Goal: Task Accomplishment & Management: Manage account settings

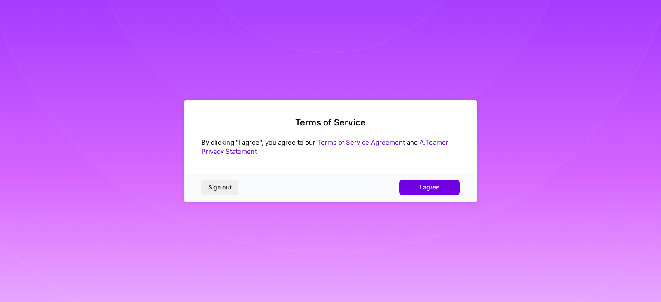
click at [437, 186] on span "I agree" at bounding box center [429, 187] width 20 height 9
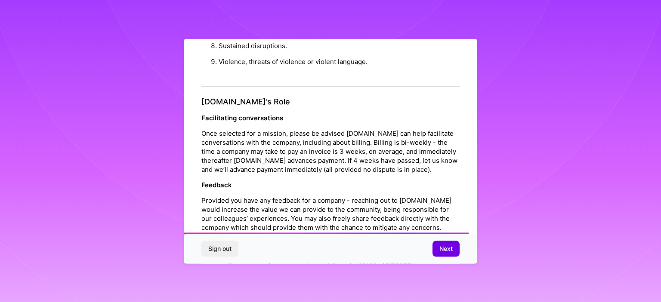
scroll to position [994, 0]
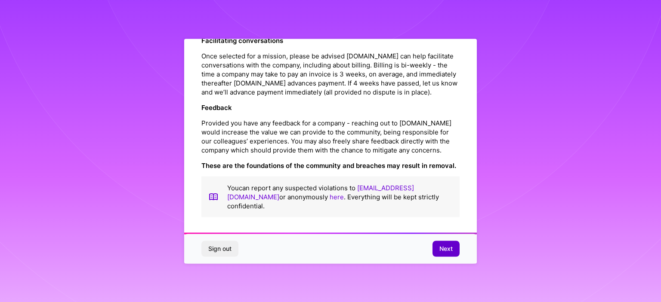
click at [446, 246] on span "Next" at bounding box center [445, 249] width 13 height 9
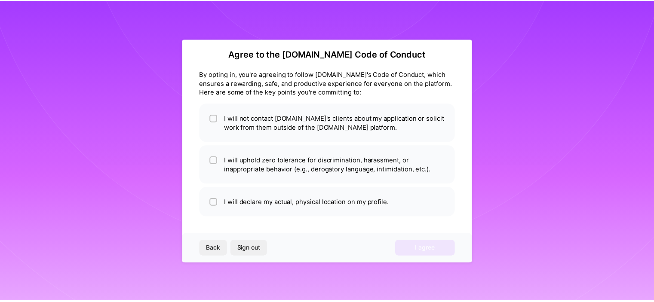
scroll to position [7, 0]
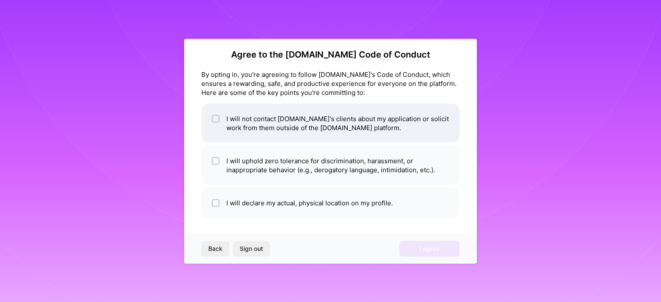
click at [218, 117] on input "checkbox" at bounding box center [216, 119] width 6 height 6
checkbox input "true"
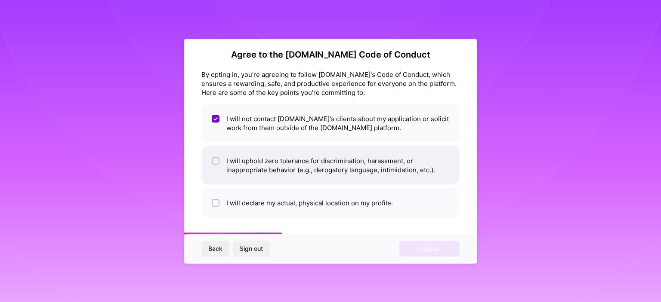
click at [208, 162] on li "I will uphold zero tolerance for discrimination, harassment, or inappropriate b…" at bounding box center [330, 165] width 258 height 39
checkbox input "true"
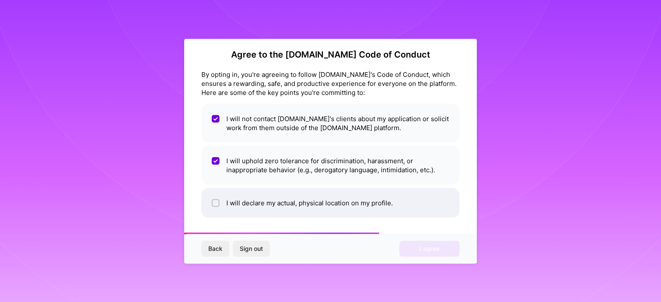
click at [215, 203] on input "checkbox" at bounding box center [216, 203] width 6 height 6
checkbox input "true"
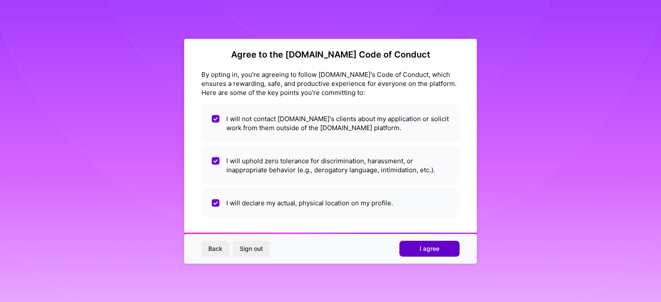
click at [420, 242] on button "I agree" at bounding box center [429, 248] width 60 height 15
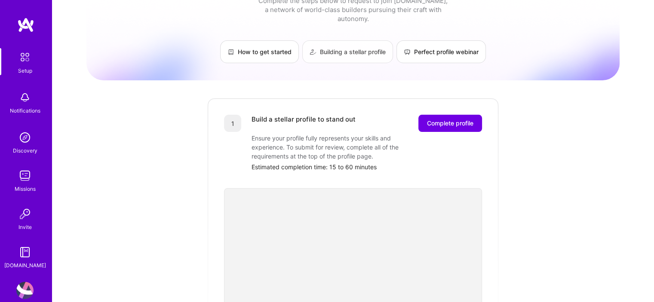
scroll to position [31, 0]
click at [443, 119] on span "Complete profile" at bounding box center [450, 123] width 46 height 9
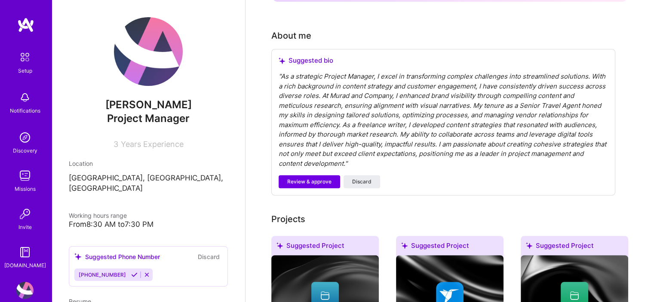
scroll to position [230, 0]
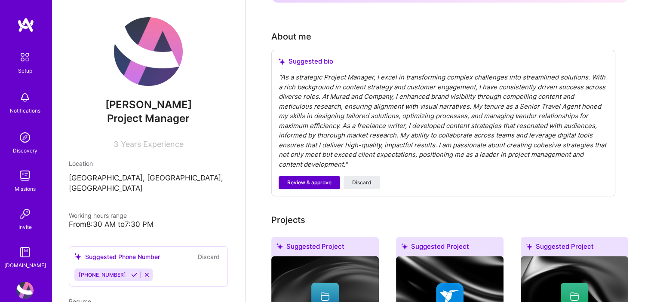
click at [303, 179] on span "Review & approve" at bounding box center [309, 183] width 44 height 8
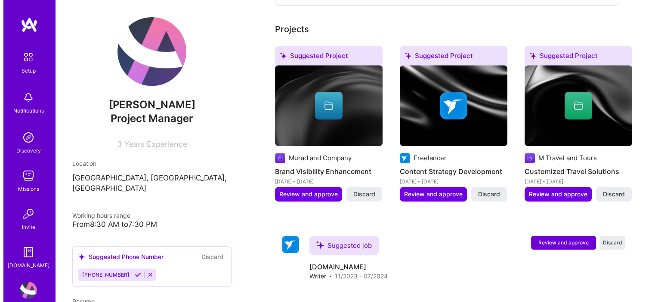
scroll to position [440, 0]
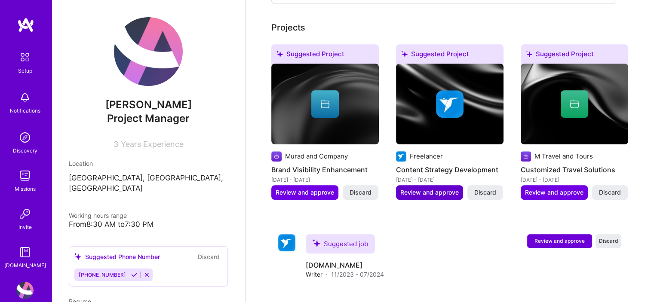
click at [428, 188] on span "Review and approve" at bounding box center [429, 192] width 58 height 9
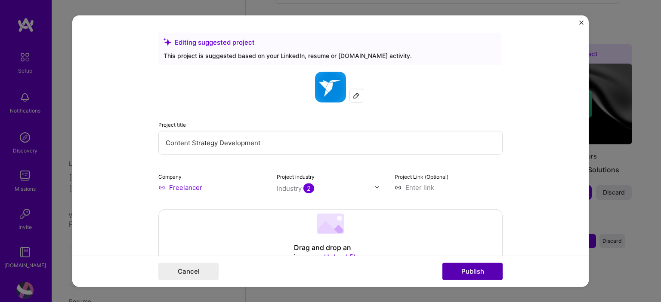
click at [468, 270] on button "Publish" at bounding box center [472, 271] width 60 height 17
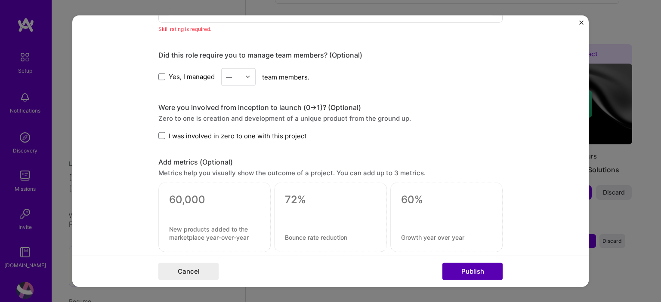
scroll to position [513, 0]
click at [145, 76] on form "Editing suggested project This project is suggested based on your LinkedIn, res…" at bounding box center [330, 151] width 516 height 272
click at [158, 76] on span at bounding box center [161, 76] width 7 height 7
click at [0, 0] on input "Yes, I managed" at bounding box center [0, 0] width 0 height 0
click at [230, 72] on input "text" at bounding box center [233, 76] width 15 height 9
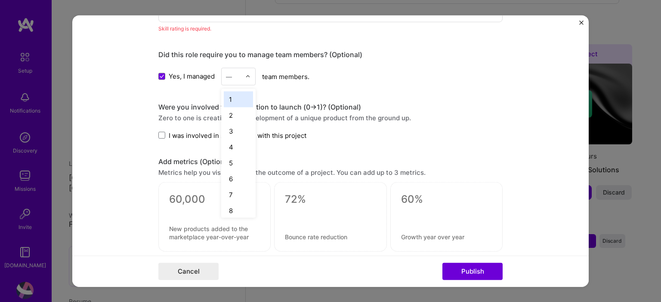
click at [227, 175] on div "6" at bounding box center [238, 179] width 29 height 16
click at [169, 131] on span "I was involved in zero to one with this project" at bounding box center [238, 135] width 138 height 9
click at [0, 0] on input "I was involved in zero to one with this project" at bounding box center [0, 0] width 0 height 0
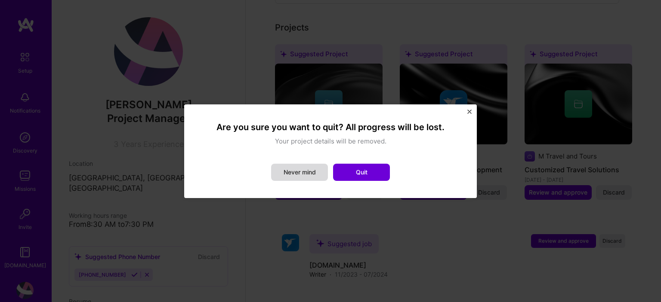
click at [292, 170] on button "Never mind" at bounding box center [299, 172] width 57 height 17
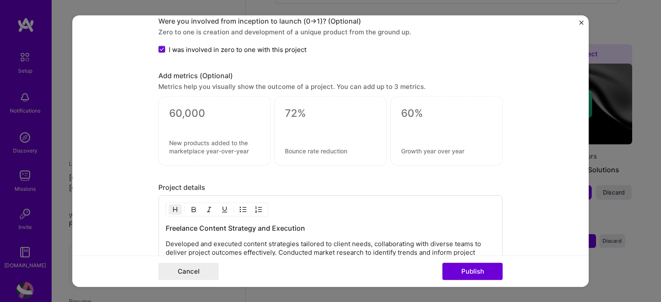
scroll to position [610, 0]
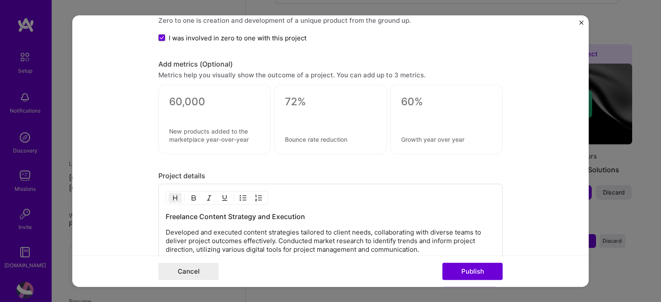
click at [171, 129] on textarea at bounding box center [214, 135] width 91 height 16
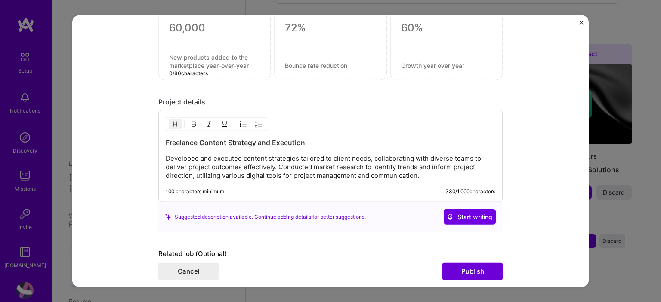
scroll to position [735, 0]
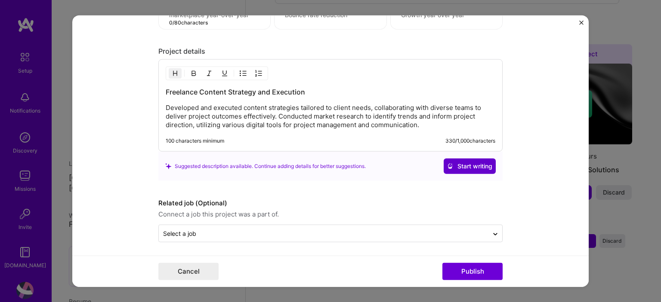
click at [470, 167] on span "Start writing" at bounding box center [469, 166] width 45 height 9
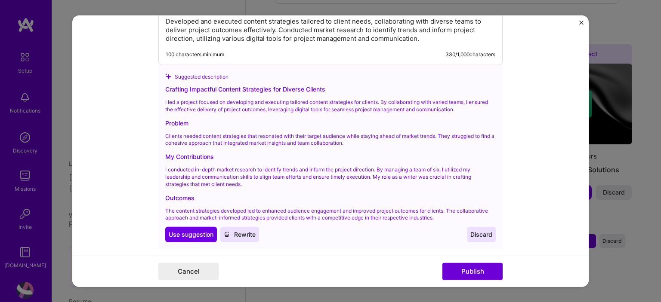
scroll to position [890, 0]
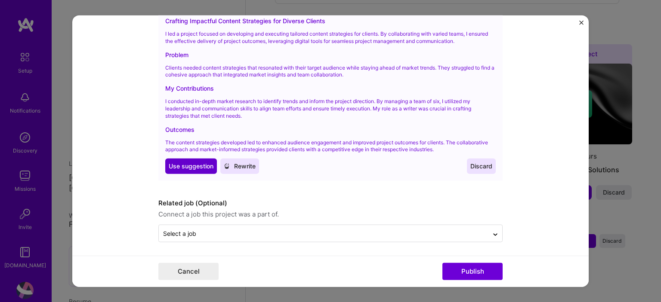
click at [174, 162] on span "Use suggestion" at bounding box center [191, 166] width 45 height 9
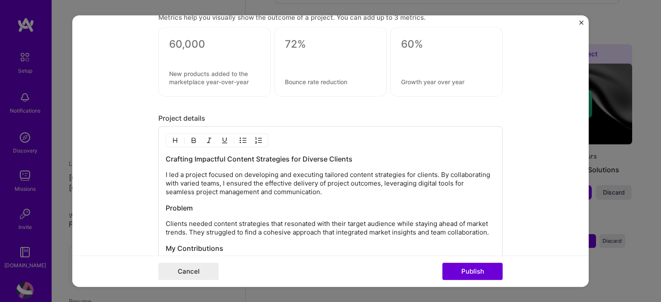
scroll to position [667, 0]
click at [166, 171] on p "I led a project focused on developing and executing tailored content strategies…" at bounding box center [330, 184] width 329 height 26
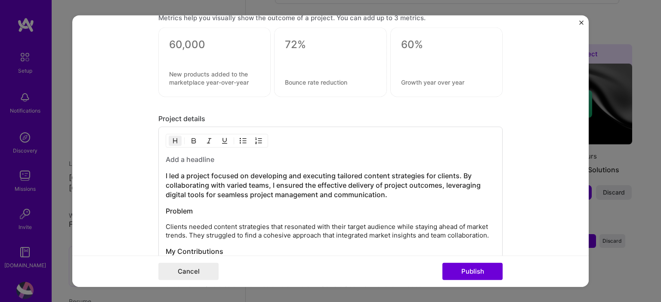
scroll to position [684, 0]
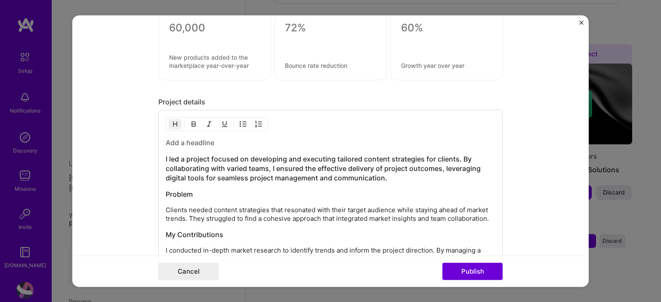
click at [166, 155] on h3 "I led a project focused on developing and executing tailored content strategies…" at bounding box center [330, 168] width 329 height 28
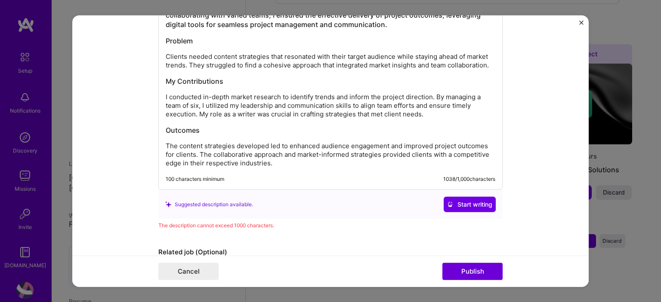
scroll to position [826, 0]
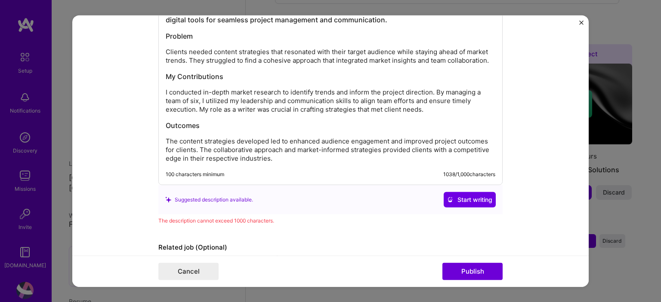
click at [166, 141] on p "The content strategies developed led to enhanced audience engagement and improv…" at bounding box center [330, 150] width 329 height 26
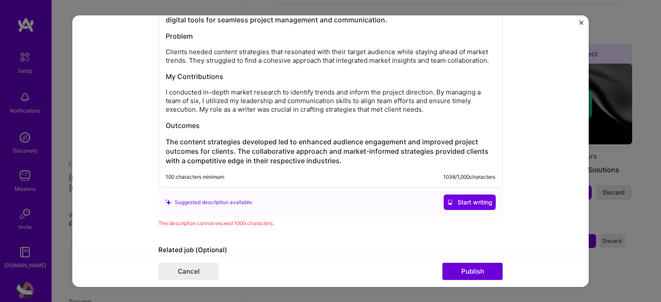
click at [166, 90] on p "I conducted in-depth market research to identify trends and inform the project …" at bounding box center [330, 101] width 329 height 26
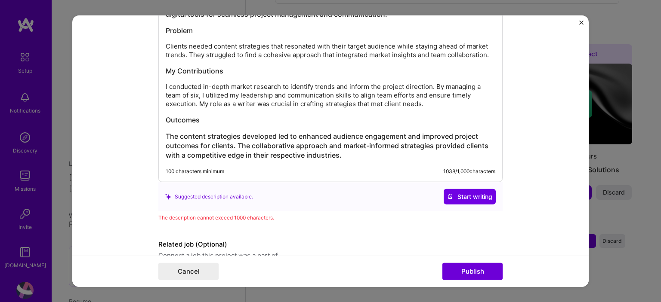
scroll to position [873, 0]
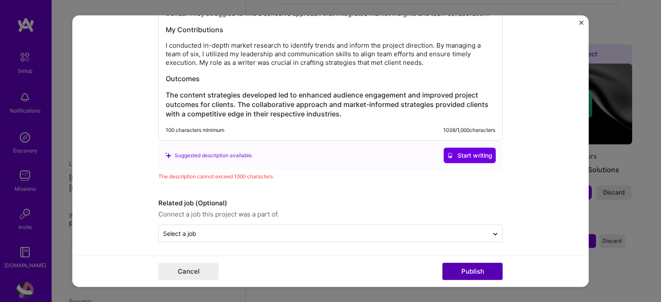
click at [461, 274] on button "Publish" at bounding box center [472, 271] width 60 height 17
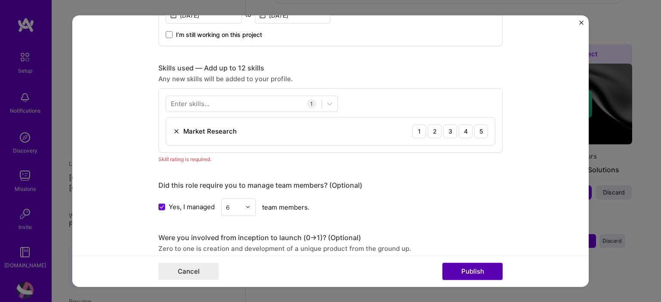
scroll to position [381, 0]
click at [232, 127] on div "Market Research 1 2 3 4 5" at bounding box center [330, 133] width 329 height 28
click at [412, 131] on div "1" at bounding box center [419, 133] width 14 height 14
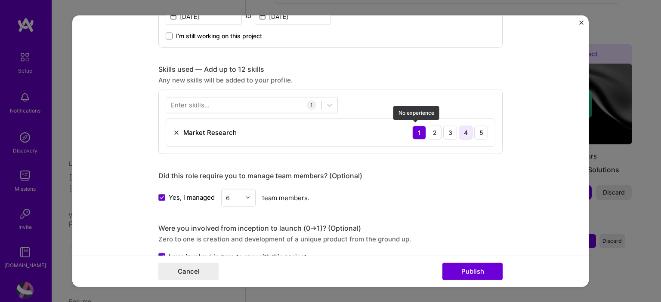
click at [460, 133] on div "4" at bounding box center [465, 133] width 14 height 14
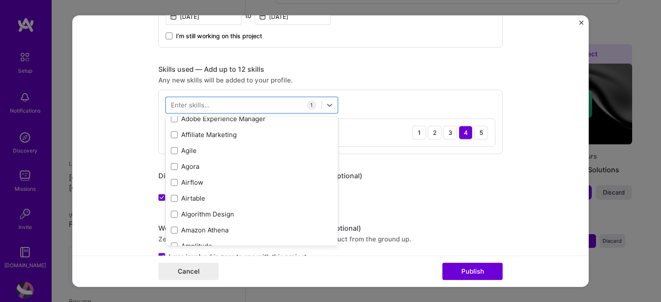
scroll to position [303, 0]
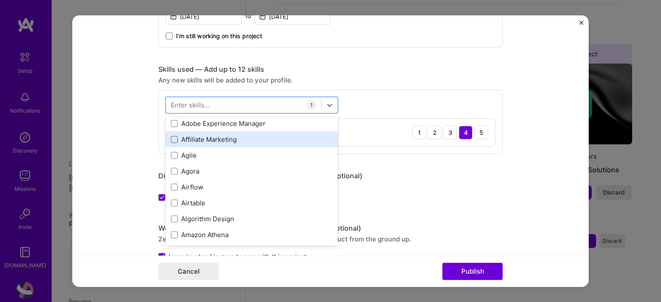
click at [172, 136] on span at bounding box center [174, 139] width 7 height 7
click at [0, 0] on input "checkbox" at bounding box center [0, 0] width 0 height 0
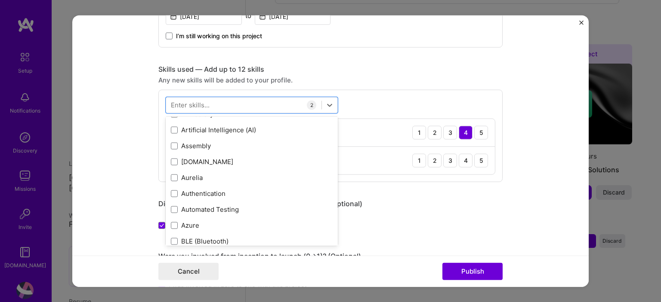
scroll to position [599, 0]
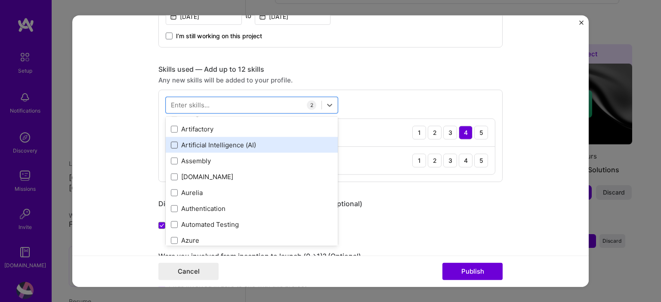
click at [172, 146] on span at bounding box center [174, 144] width 7 height 7
click at [0, 0] on input "checkbox" at bounding box center [0, 0] width 0 height 0
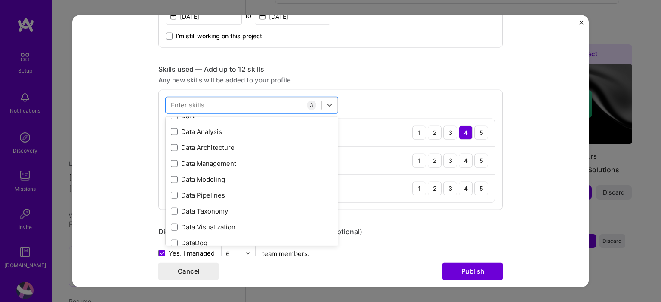
scroll to position [1362, 0]
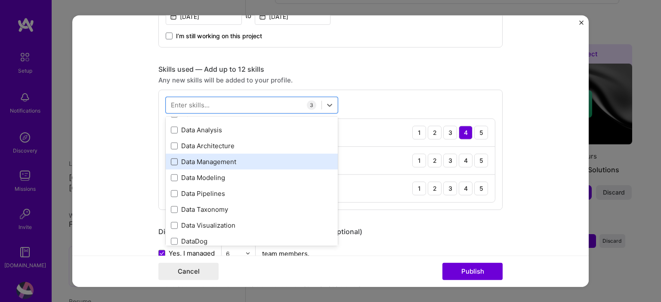
click at [171, 158] on span at bounding box center [174, 161] width 7 height 7
click at [0, 0] on input "checkbox" at bounding box center [0, 0] width 0 height 0
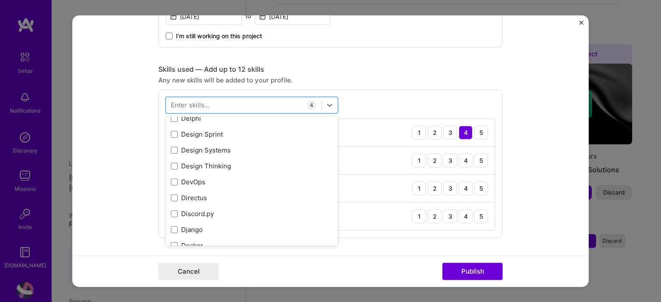
scroll to position [1583, 0]
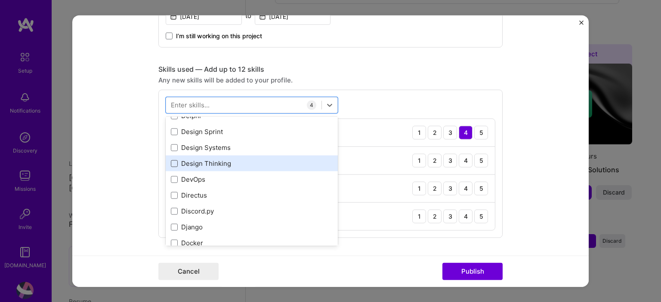
click at [172, 162] on span at bounding box center [174, 163] width 7 height 7
click at [0, 0] on input "checkbox" at bounding box center [0, 0] width 0 height 0
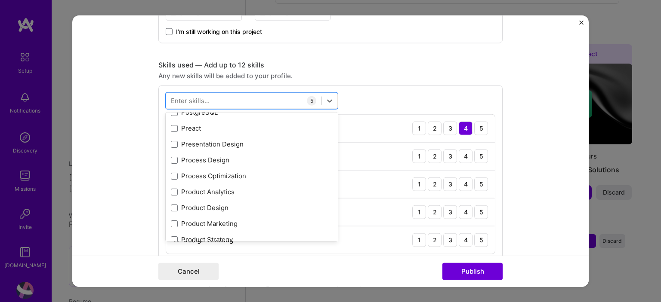
scroll to position [3891, 0]
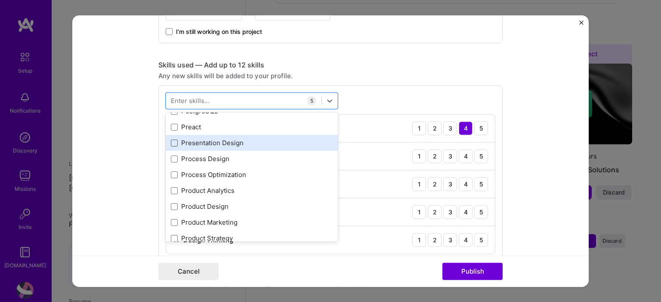
click at [171, 141] on span at bounding box center [174, 142] width 7 height 7
click at [0, 0] on input "checkbox" at bounding box center [0, 0] width 0 height 0
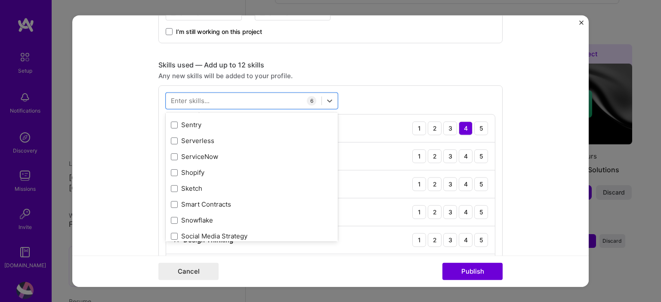
scroll to position [4784, 0]
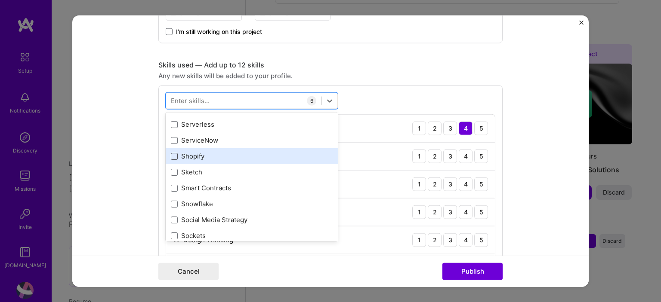
click at [171, 156] on span at bounding box center [174, 156] width 7 height 7
click at [0, 0] on input "checkbox" at bounding box center [0, 0] width 0 height 0
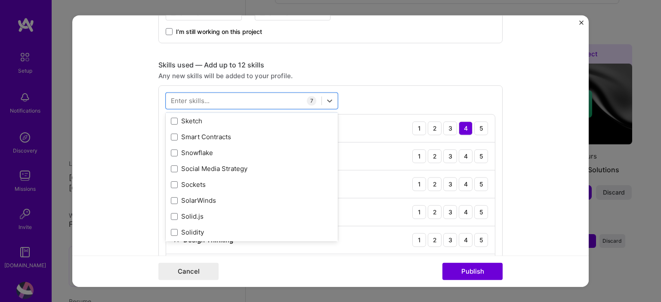
scroll to position [4851, 0]
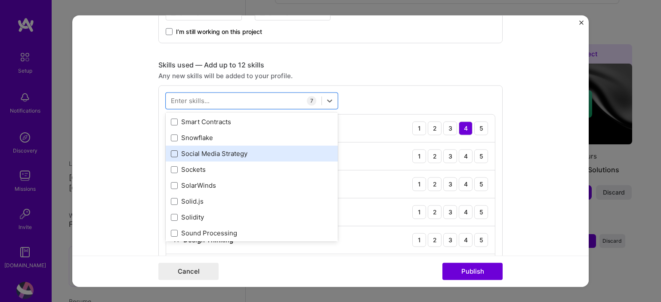
click at [171, 151] on span at bounding box center [174, 153] width 7 height 7
click at [0, 0] on input "checkbox" at bounding box center [0, 0] width 0 height 0
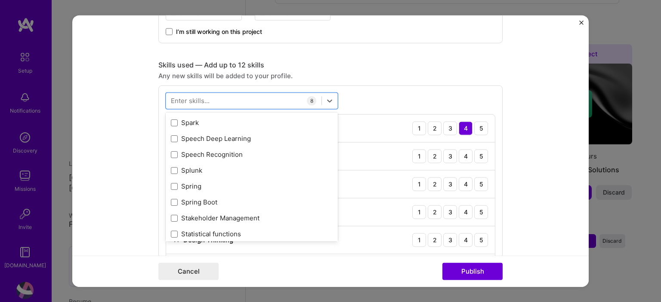
scroll to position [4967, 0]
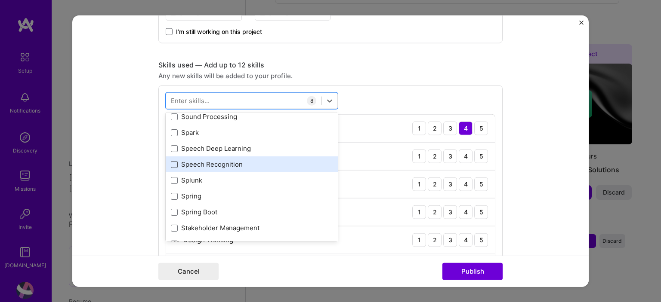
click at [171, 163] on span at bounding box center [174, 164] width 7 height 7
click at [0, 0] on input "checkbox" at bounding box center [0, 0] width 0 height 0
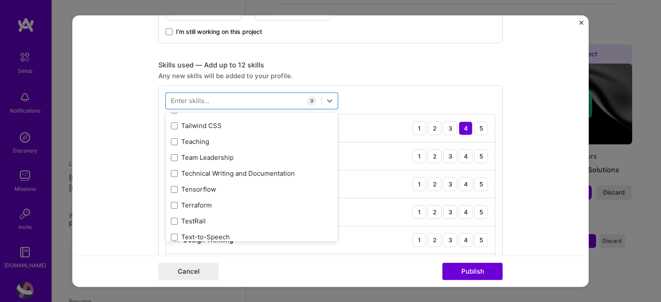
scroll to position [5214, 0]
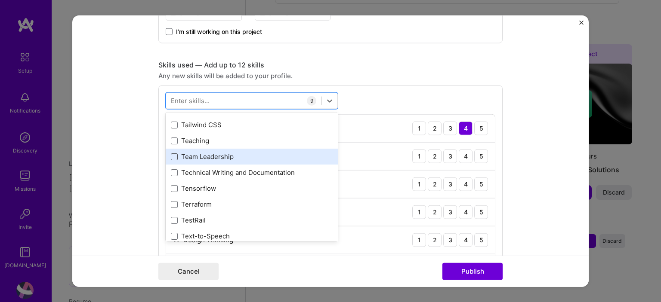
click at [171, 154] on span at bounding box center [174, 156] width 7 height 7
click at [0, 0] on input "checkbox" at bounding box center [0, 0] width 0 height 0
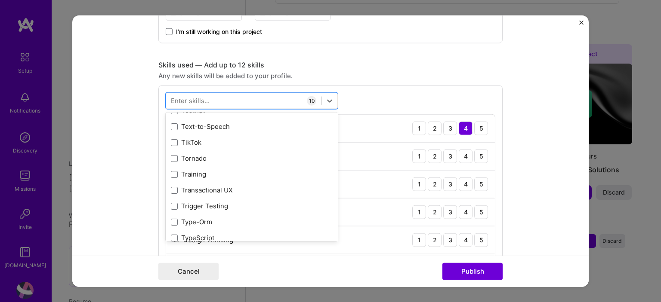
scroll to position [5324, 0]
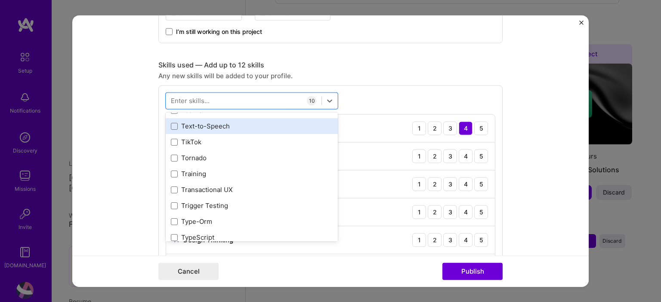
click at [166, 132] on div "Text-to-Speech" at bounding box center [252, 126] width 172 height 16
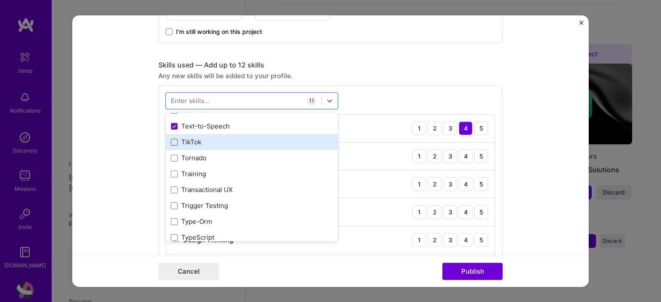
click at [172, 139] on span at bounding box center [174, 141] width 7 height 7
click at [0, 0] on input "checkbox" at bounding box center [0, 0] width 0 height 0
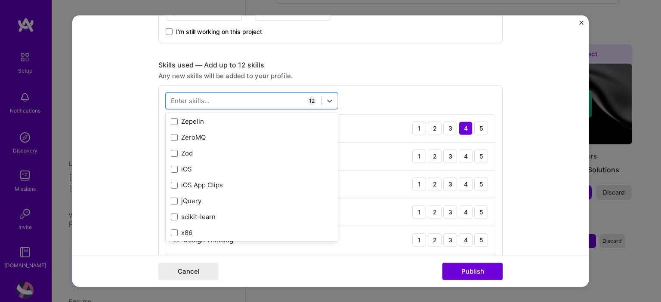
scroll to position [5906, 0]
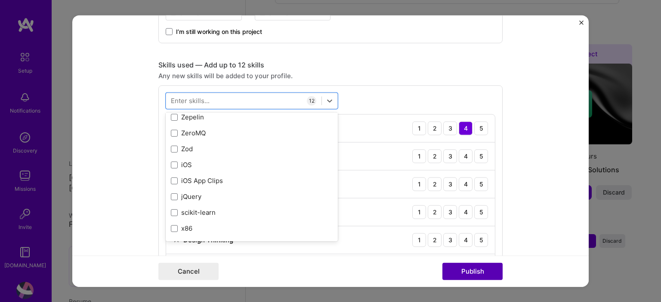
click at [457, 270] on button "Publish" at bounding box center [472, 271] width 60 height 17
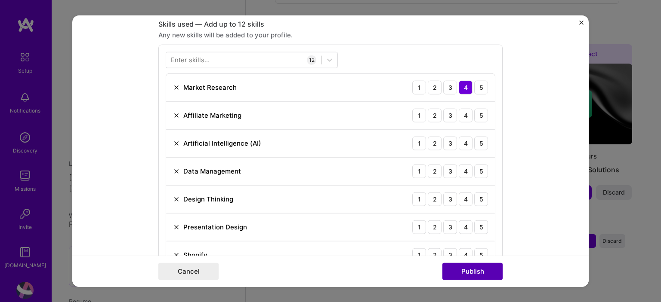
scroll to position [429, 0]
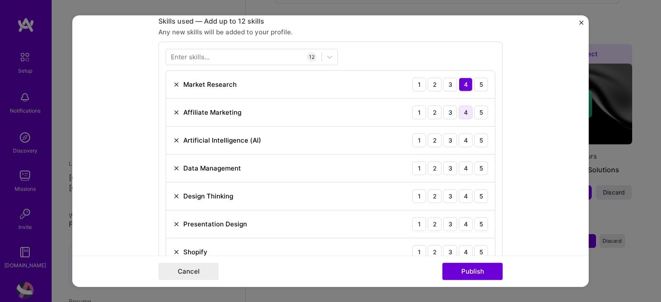
click at [463, 114] on div "4" at bounding box center [465, 112] width 14 height 14
click at [483, 134] on div "5" at bounding box center [481, 140] width 14 height 14
click at [480, 152] on div "Artificial Intelligence (AI) 1 2 3 4 5" at bounding box center [330, 140] width 329 height 28
click at [476, 169] on div "5" at bounding box center [481, 168] width 14 height 14
click at [476, 109] on div "5" at bounding box center [481, 112] width 14 height 14
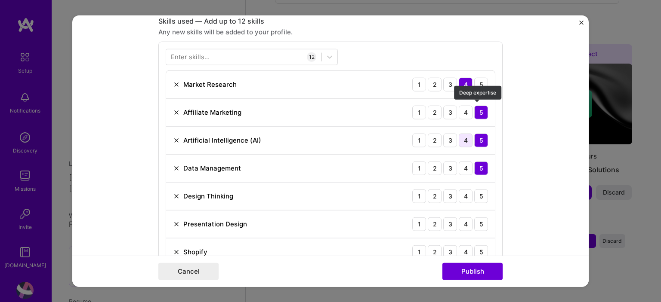
click at [459, 134] on div "4" at bounding box center [465, 140] width 14 height 14
click at [474, 191] on div "5" at bounding box center [481, 196] width 14 height 14
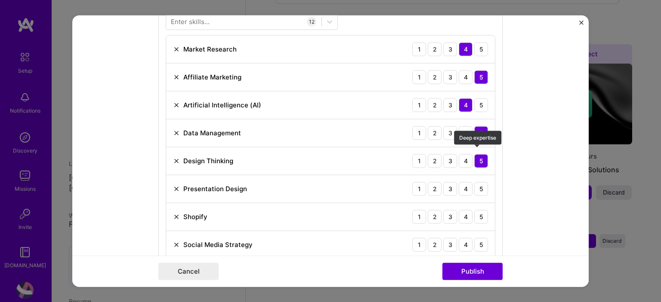
scroll to position [501, 0]
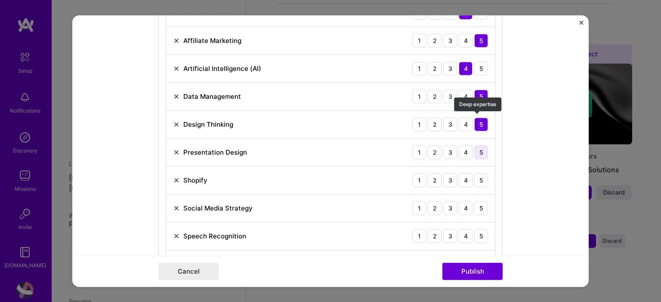
click at [474, 152] on div "5" at bounding box center [481, 152] width 14 height 14
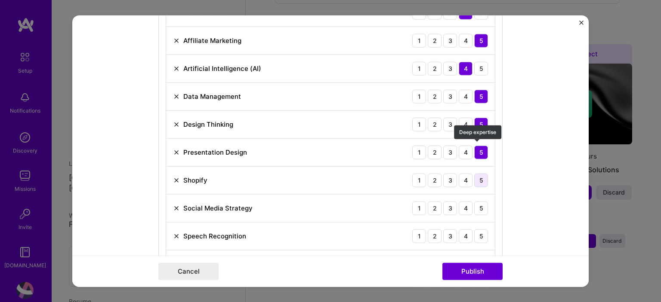
click at [478, 178] on div "5" at bounding box center [481, 180] width 14 height 14
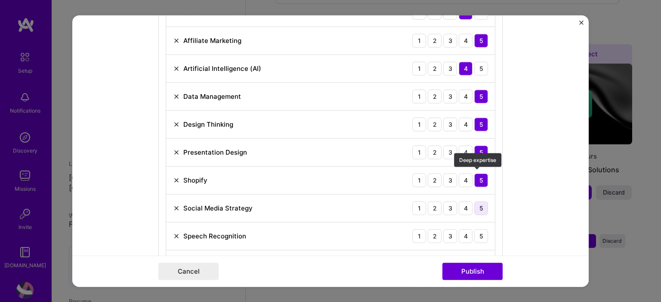
click at [475, 209] on div "5" at bounding box center [481, 208] width 14 height 14
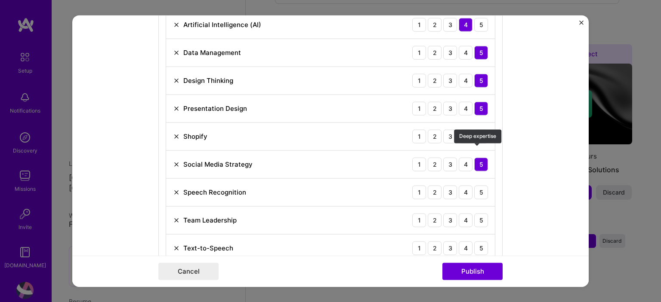
scroll to position [553, 0]
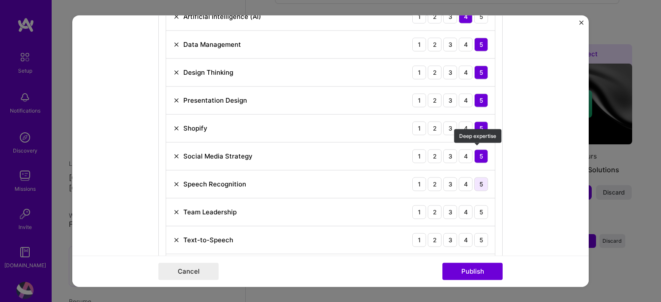
click at [474, 177] on div "5" at bounding box center [481, 184] width 14 height 14
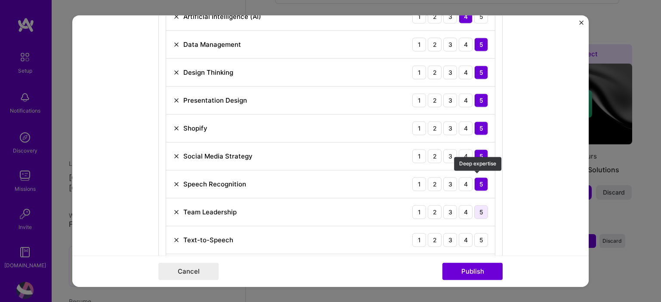
click at [480, 210] on div "5" at bounding box center [481, 212] width 14 height 14
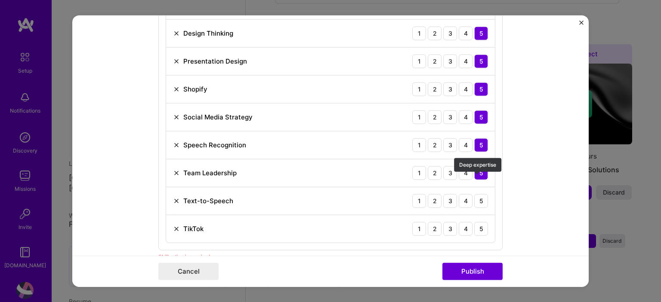
scroll to position [599, 0]
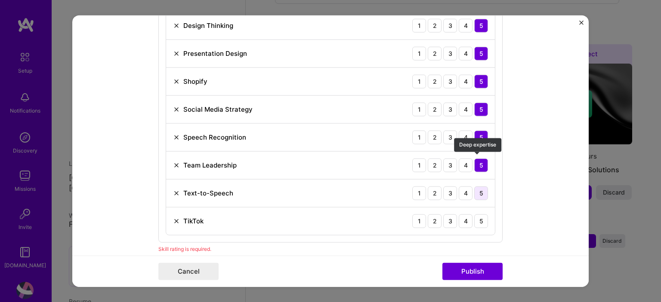
click at [480, 193] on div "5" at bounding box center [481, 193] width 14 height 14
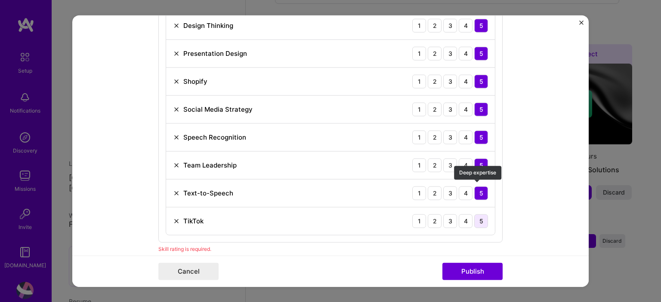
click at [475, 222] on div "5" at bounding box center [481, 221] width 14 height 14
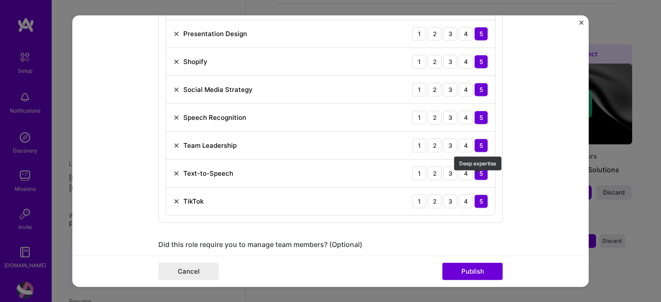
scroll to position [642, 0]
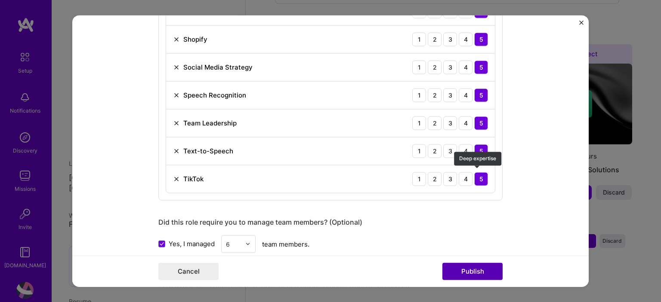
click at [477, 265] on button "Publish" at bounding box center [472, 271] width 60 height 17
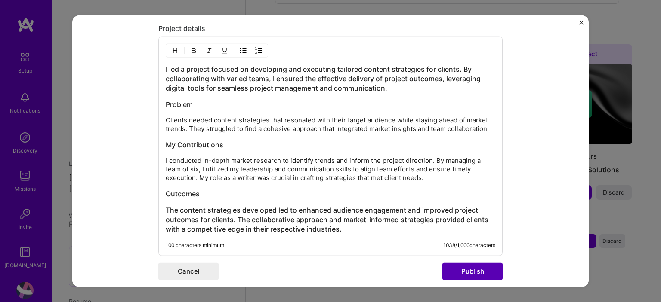
scroll to position [1060, 0]
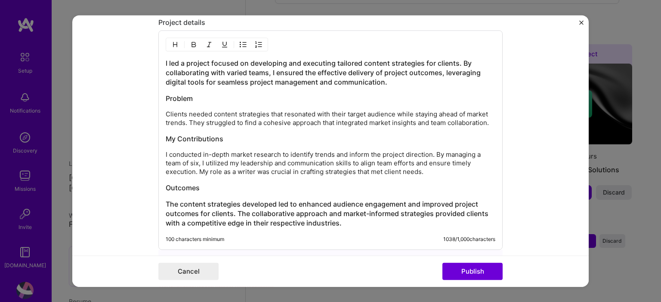
click at [465, 285] on div "Cancel Publish" at bounding box center [330, 271] width 516 height 31
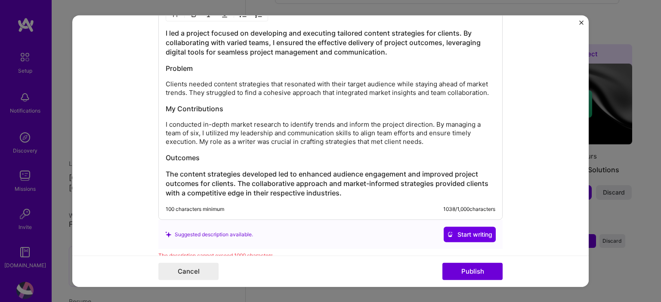
scroll to position [1129, 0]
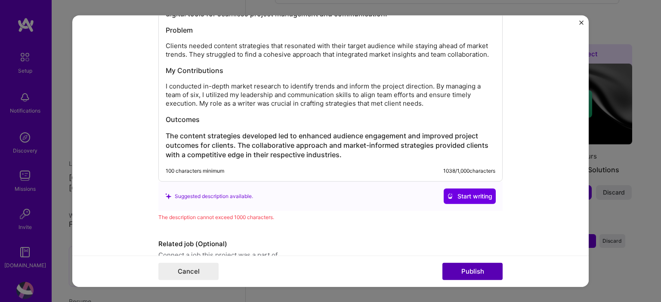
click at [479, 273] on button "Publish" at bounding box center [472, 271] width 60 height 17
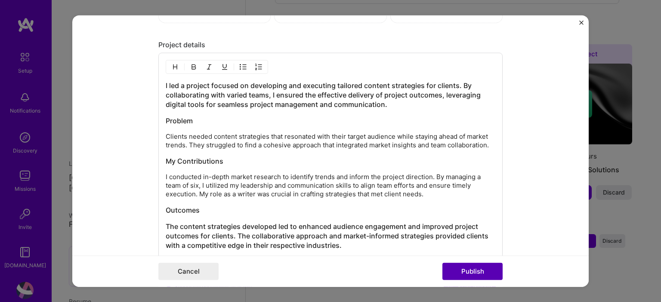
scroll to position [1033, 0]
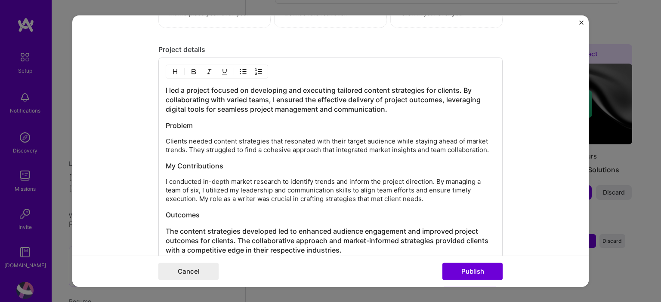
click at [382, 107] on h3 "I led a project focused on developing and executing tailored content strategies…" at bounding box center [330, 100] width 329 height 28
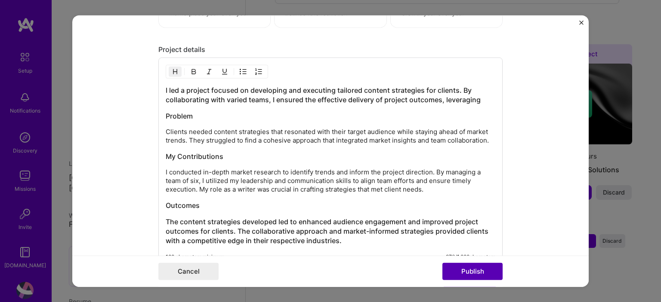
click at [471, 267] on button "Publish" at bounding box center [472, 271] width 60 height 17
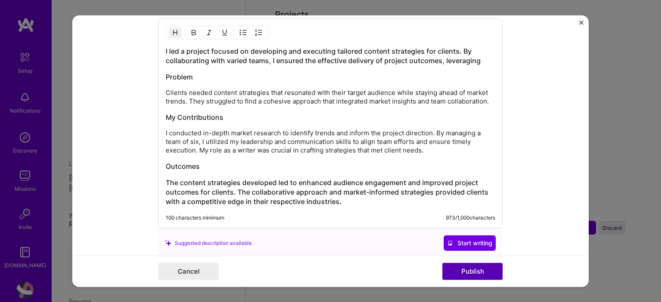
scroll to position [994, 0]
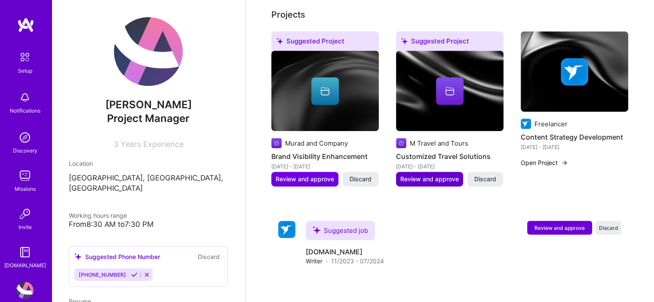
click at [425, 175] on span "Review and approve" at bounding box center [429, 179] width 58 height 9
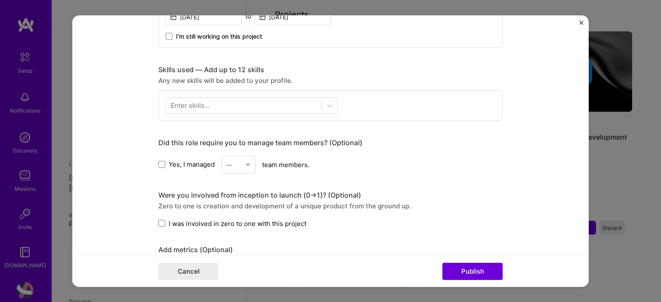
scroll to position [381, 0]
click at [175, 104] on div "Enter skills..." at bounding box center [190, 105] width 39 height 9
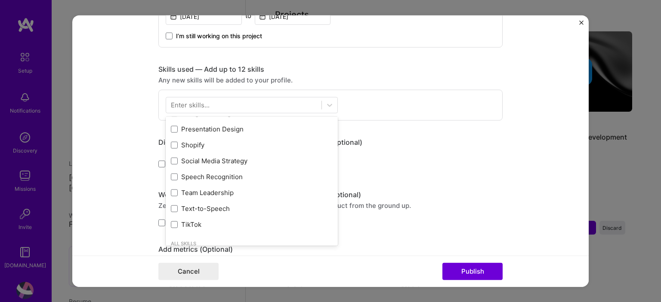
scroll to position [0, 0]
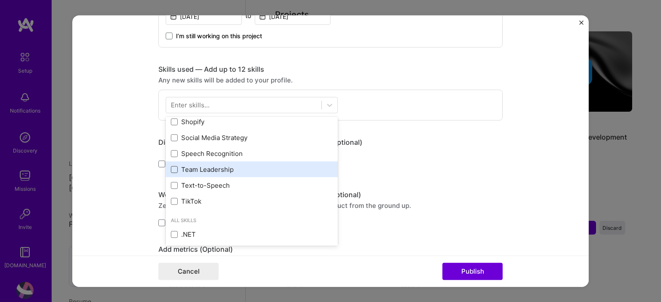
click at [172, 171] on div "Market Research Affiliate Marketing Artificial Intelligence (AI) Data Managemen…" at bounding box center [252, 113] width 172 height 191
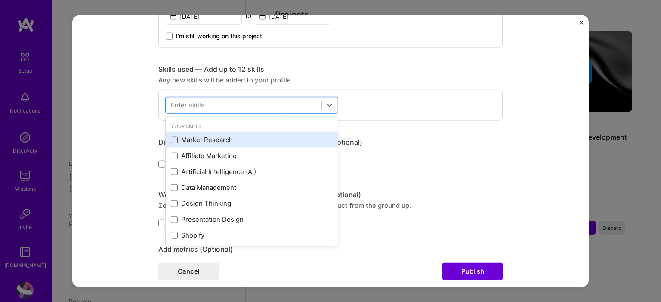
click at [172, 136] on span at bounding box center [174, 139] width 7 height 7
click at [0, 0] on input "checkbox" at bounding box center [0, 0] width 0 height 0
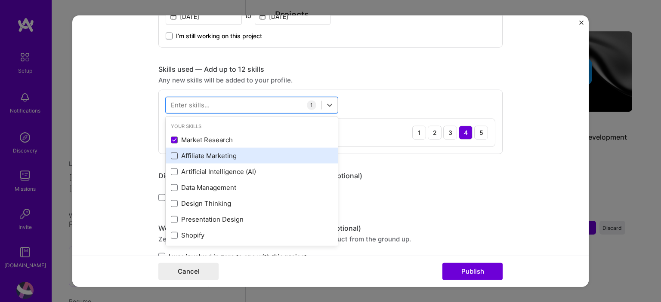
click at [172, 154] on span at bounding box center [174, 155] width 7 height 7
click at [0, 0] on input "checkbox" at bounding box center [0, 0] width 0 height 0
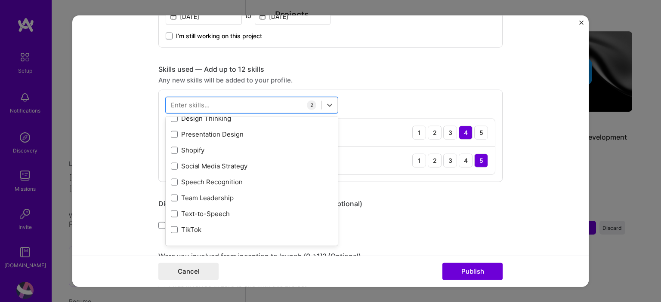
scroll to position [101, 0]
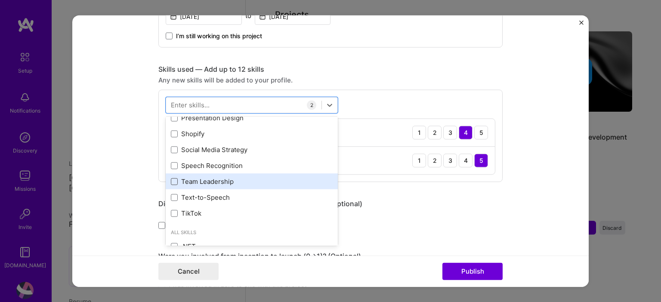
click at [171, 182] on span at bounding box center [174, 181] width 7 height 7
click at [0, 0] on input "checkbox" at bounding box center [0, 0] width 0 height 0
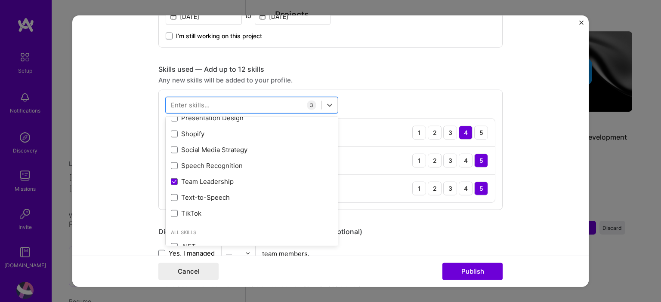
click at [541, 132] on form "Editing suggested project This project is suggested based on your LinkedIn, res…" at bounding box center [330, 151] width 516 height 272
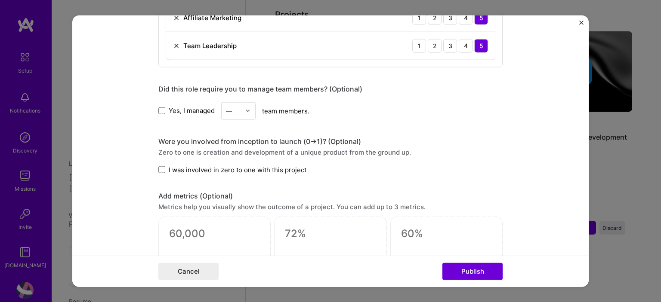
scroll to position [542, 0]
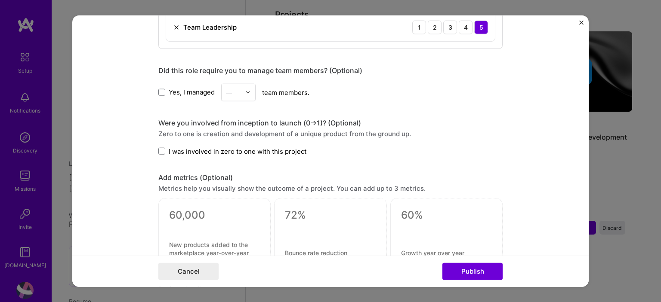
click at [160, 88] on label "Yes, I managed" at bounding box center [186, 92] width 56 height 9
click at [0, 0] on input "Yes, I managed" at bounding box center [0, 0] width 0 height 0
click at [226, 94] on div "—" at bounding box center [229, 92] width 6 height 9
click at [226, 206] on div "7" at bounding box center [238, 211] width 29 height 16
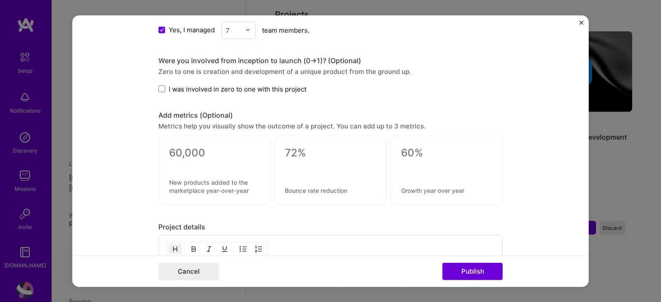
scroll to position [648, 0]
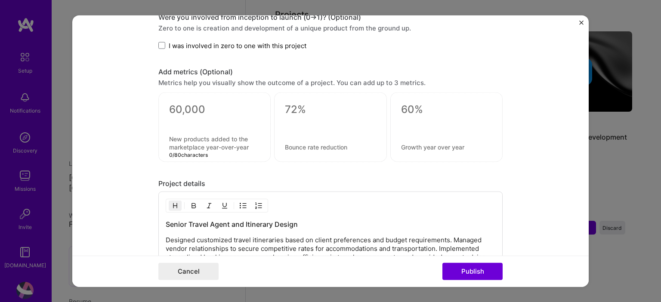
click at [221, 135] on textarea at bounding box center [214, 143] width 91 height 16
click at [292, 125] on div at bounding box center [330, 124] width 91 height 9
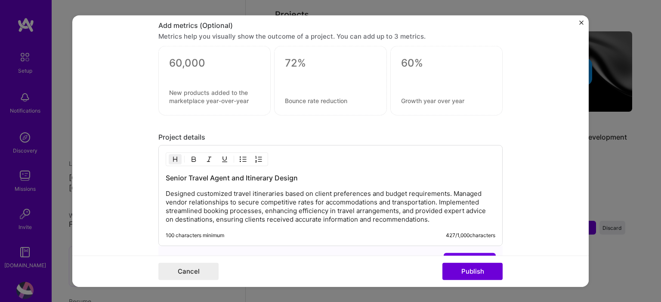
scroll to position [693, 0]
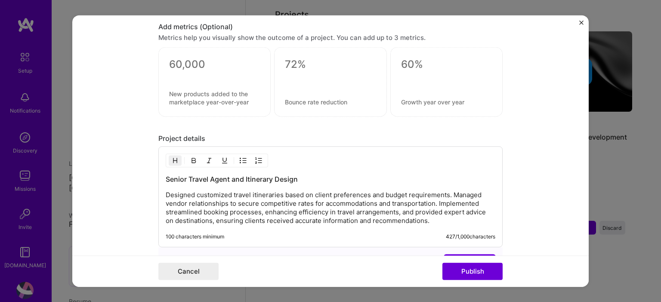
click at [411, 88] on div at bounding box center [446, 82] width 112 height 70
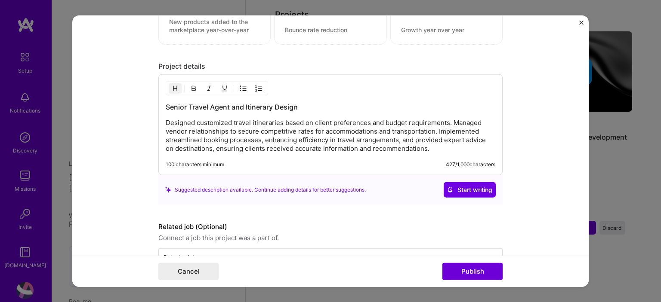
scroll to position [788, 0]
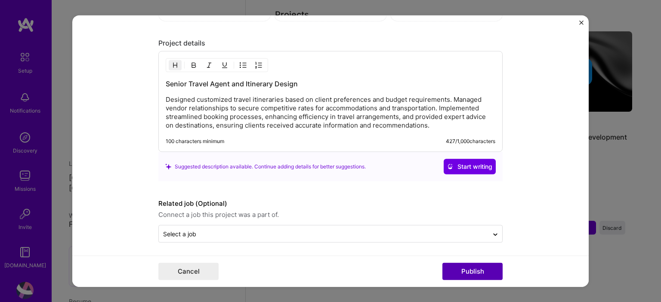
click at [466, 264] on button "Publish" at bounding box center [472, 271] width 60 height 17
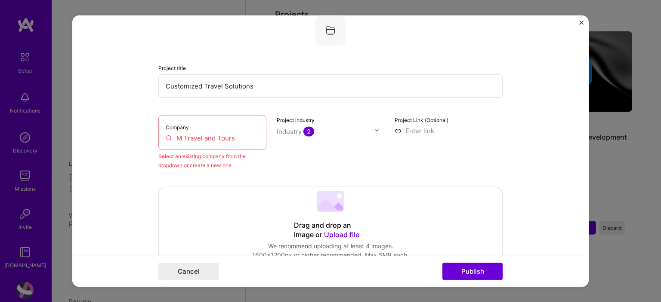
scroll to position [56, 0]
click at [177, 136] on input "M Travel and Tours" at bounding box center [212, 138] width 93 height 9
click at [209, 139] on input "M Travel and Tours" at bounding box center [212, 138] width 93 height 9
click at [229, 140] on input "M Travel and Tours" at bounding box center [212, 138] width 93 height 9
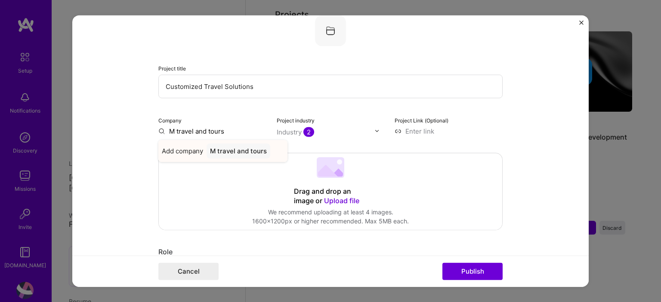
type input "M travel and tours"
click at [242, 152] on div "M travel and tours" at bounding box center [238, 150] width 64 height 15
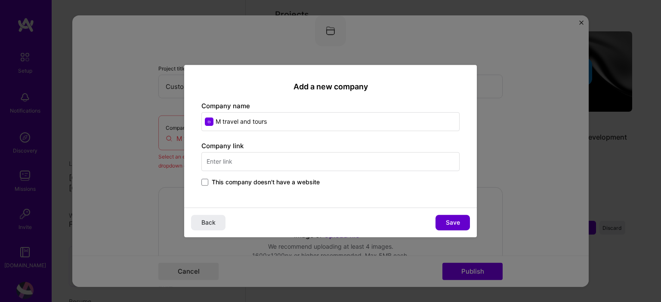
click at [440, 221] on button "Save" at bounding box center [452, 222] width 34 height 15
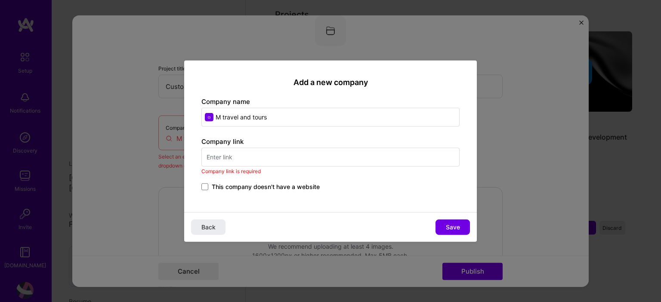
click at [224, 187] on span "This company doesn't have a website" at bounding box center [266, 187] width 108 height 9
click at [0, 0] on input "This company doesn't have a website" at bounding box center [0, 0] width 0 height 0
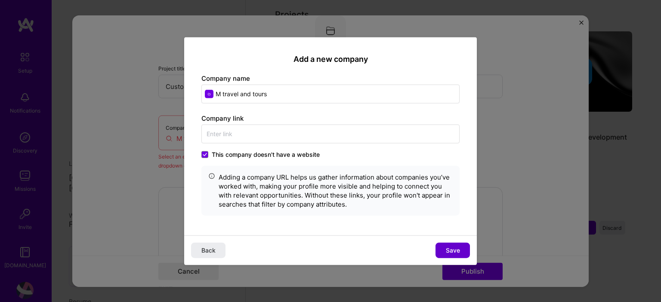
click at [446, 249] on span "Save" at bounding box center [453, 250] width 14 height 9
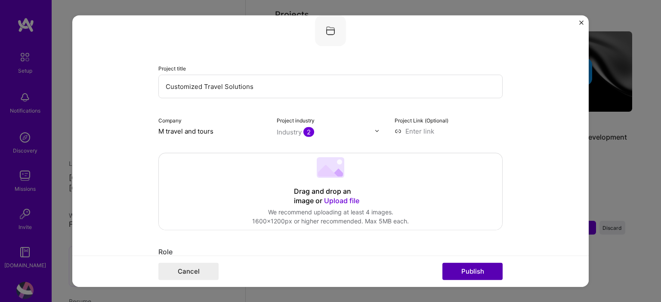
click at [469, 270] on button "Publish" at bounding box center [472, 271] width 60 height 17
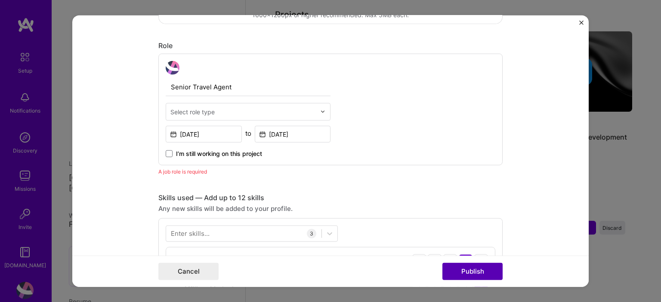
scroll to position [288, 0]
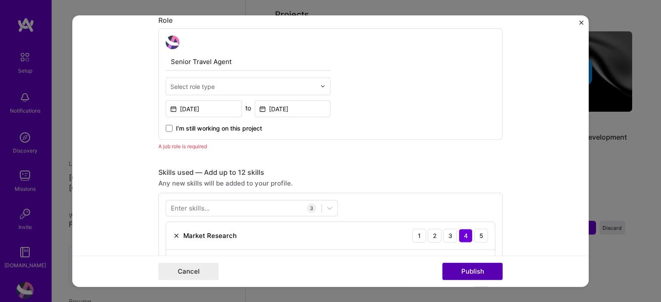
click at [468, 268] on button "Publish" at bounding box center [472, 271] width 60 height 17
click at [177, 88] on div "Select role type" at bounding box center [192, 86] width 44 height 9
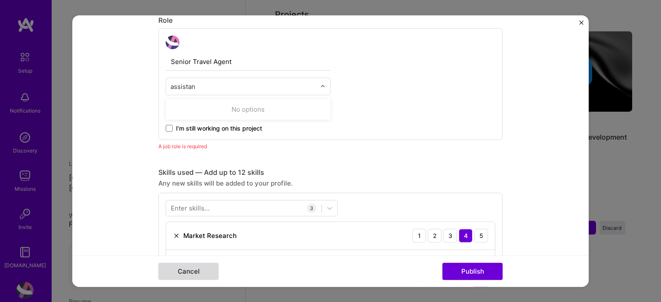
type input "assistan"
click at [191, 272] on button "Cancel" at bounding box center [188, 271] width 60 height 17
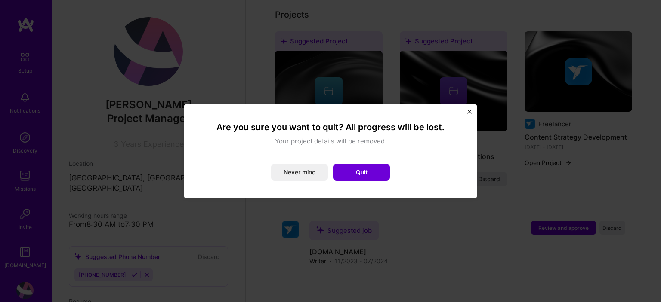
click at [346, 172] on button "Quit" at bounding box center [361, 172] width 57 height 17
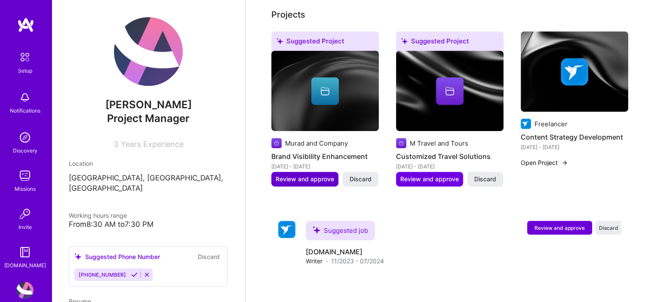
click at [290, 175] on span "Review and approve" at bounding box center [305, 179] width 58 height 9
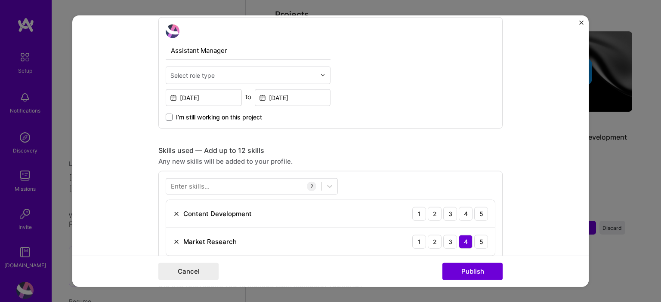
scroll to position [316, 0]
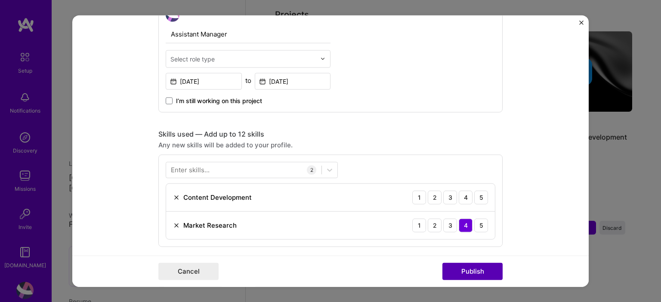
click at [476, 268] on button "Publish" at bounding box center [472, 271] width 60 height 17
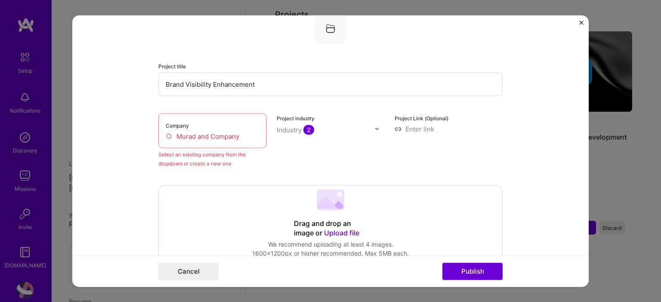
scroll to position [56, 0]
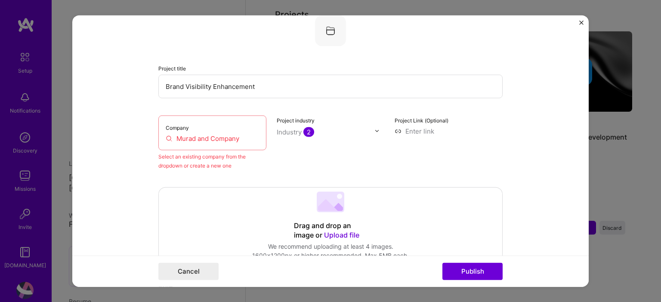
click at [249, 124] on div "Company Murad and Company" at bounding box center [212, 132] width 108 height 35
click at [210, 138] on input "Murad and Company" at bounding box center [212, 138] width 93 height 9
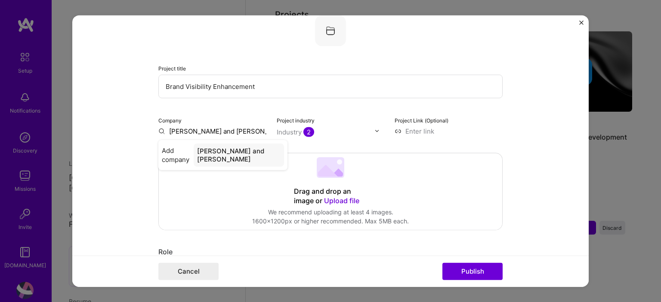
type input "Murad and Company"
click at [220, 149] on div "Murad and Company" at bounding box center [241, 150] width 71 height 15
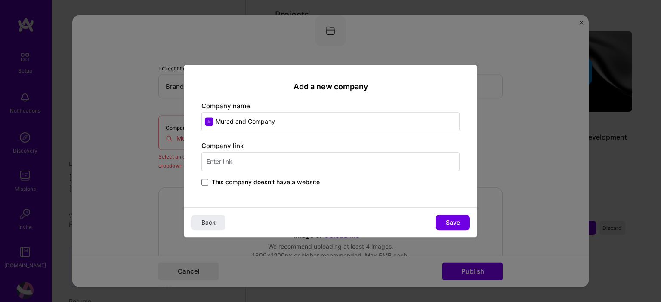
click at [206, 175] on div "Company link This company doesn't have a website" at bounding box center [330, 164] width 258 height 46
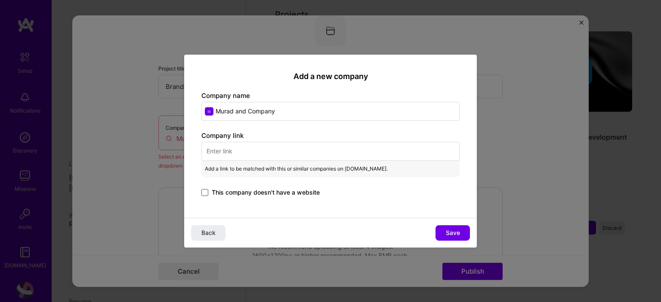
click at [203, 191] on span at bounding box center [204, 192] width 7 height 7
click at [0, 0] on input "This company doesn't have a website" at bounding box center [0, 0] width 0 height 0
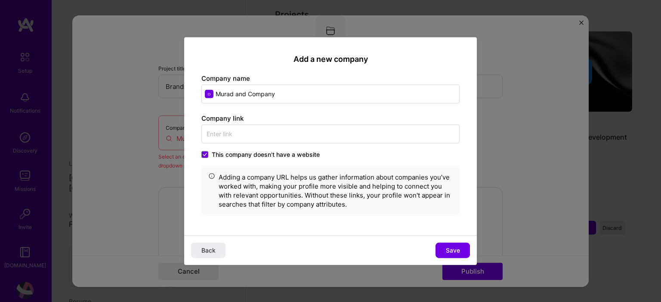
click at [462, 247] on button "Save" at bounding box center [452, 250] width 34 height 15
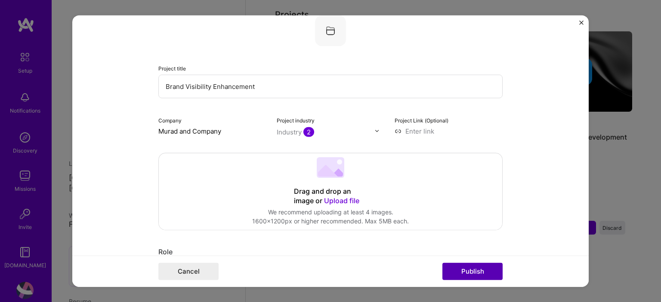
click at [466, 271] on button "Publish" at bounding box center [472, 271] width 60 height 17
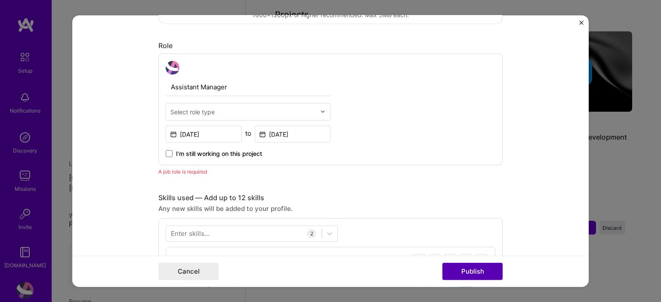
scroll to position [288, 0]
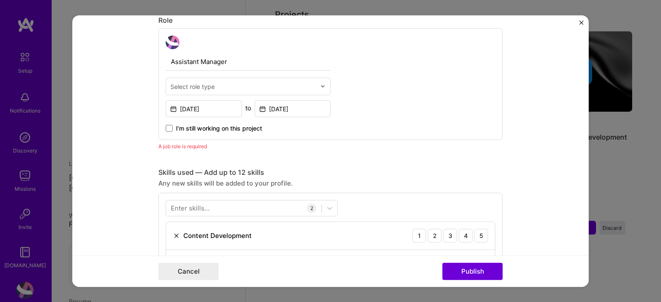
click at [176, 124] on span "I’m still working on this project" at bounding box center [219, 128] width 86 height 9
click at [0, 0] on input "I’m still working on this project" at bounding box center [0, 0] width 0 height 0
click at [463, 280] on button "Publish" at bounding box center [472, 271] width 60 height 17
click at [459, 273] on button "Publish" at bounding box center [472, 271] width 60 height 17
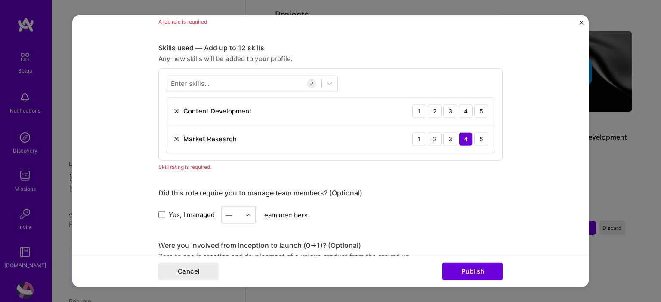
scroll to position [420, 0]
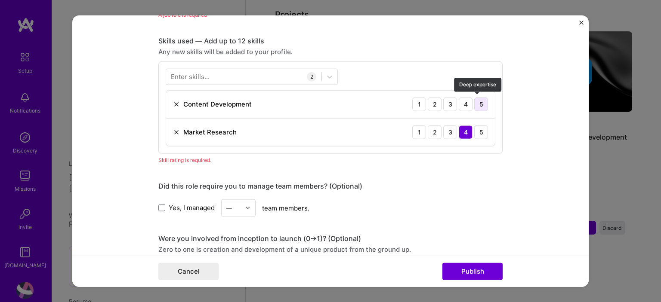
click at [479, 97] on div "5" at bounding box center [481, 104] width 14 height 14
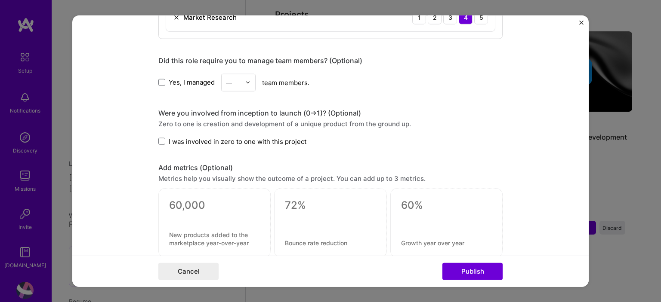
scroll to position [535, 0]
click at [161, 85] on div "Yes, I managed — team members." at bounding box center [330, 82] width 344 height 18
click at [158, 141] on span at bounding box center [161, 141] width 7 height 7
click at [0, 0] on input "I was involved in zero to one with this project" at bounding box center [0, 0] width 0 height 0
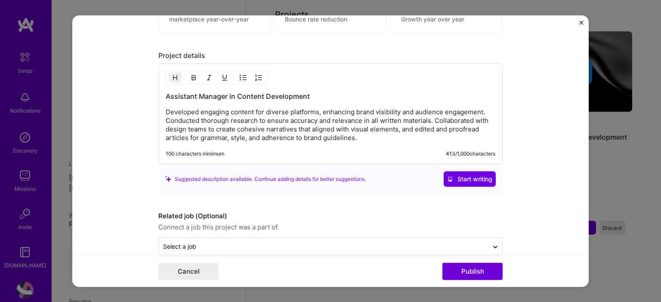
scroll to position [771, 0]
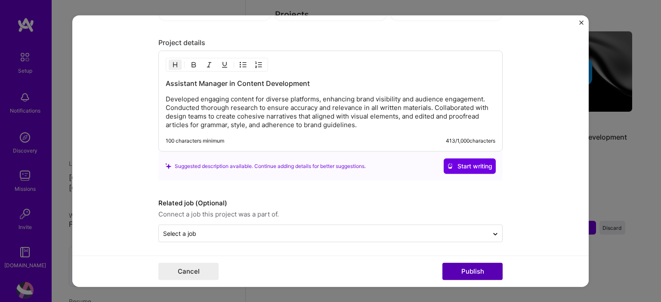
click at [466, 269] on button "Publish" at bounding box center [472, 271] width 60 height 17
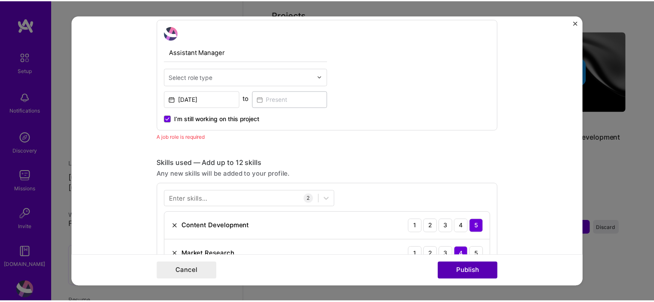
scroll to position [288, 0]
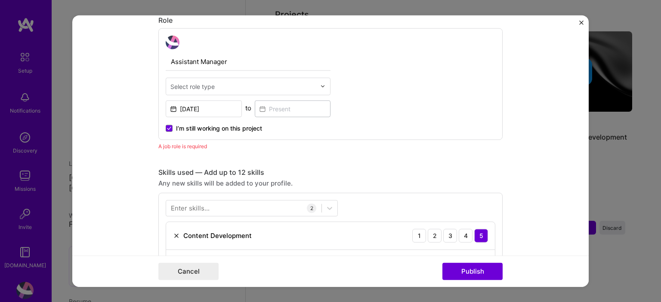
click at [183, 90] on div at bounding box center [242, 86] width 145 height 11
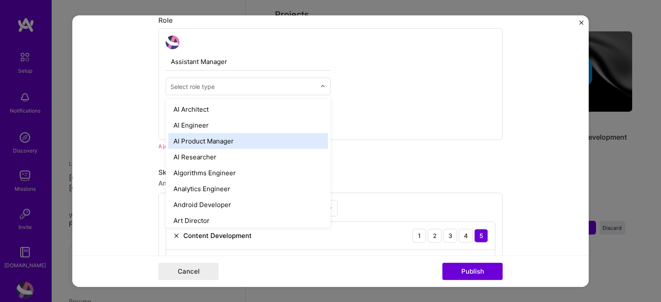
click at [198, 141] on div "AI Product Manager" at bounding box center [248, 141] width 160 height 16
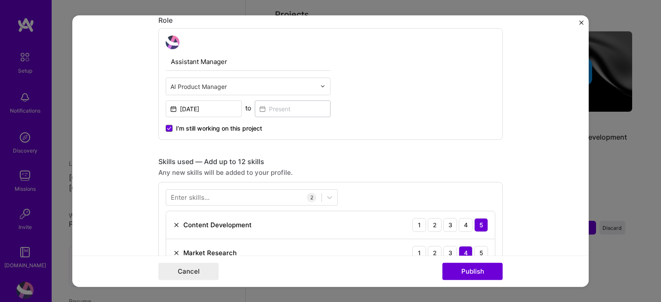
click at [166, 125] on span at bounding box center [169, 128] width 7 height 7
click at [0, 0] on input "I’m still working on this project" at bounding box center [0, 0] width 0 height 0
click at [258, 111] on input at bounding box center [293, 108] width 76 height 17
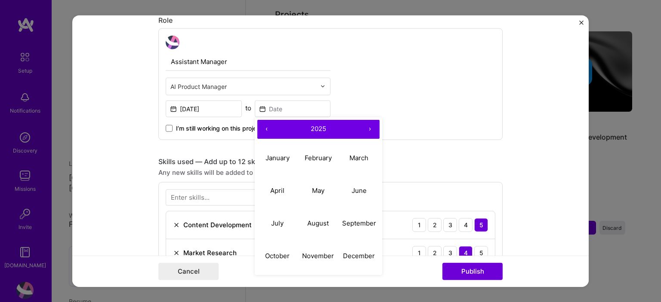
click at [266, 126] on button "‹" at bounding box center [266, 129] width 19 height 19
click at [347, 222] on abbr "September" at bounding box center [359, 223] width 34 height 8
type input "[DATE]"
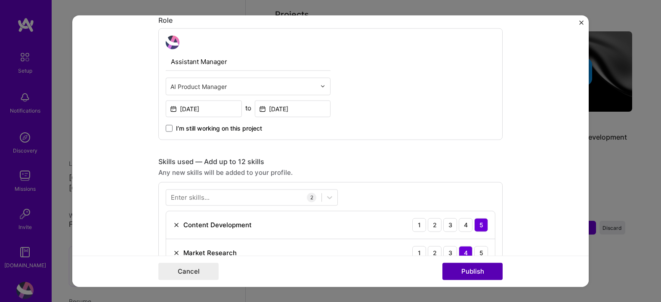
click at [469, 274] on button "Publish" at bounding box center [472, 271] width 60 height 17
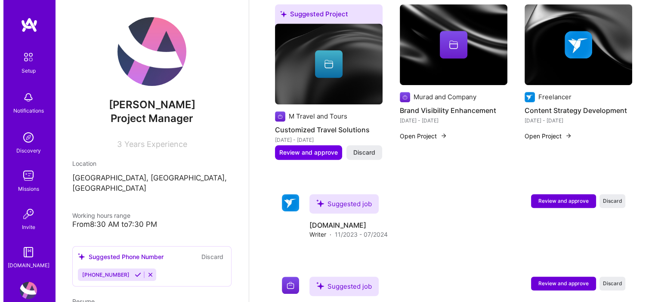
scroll to position [495, 0]
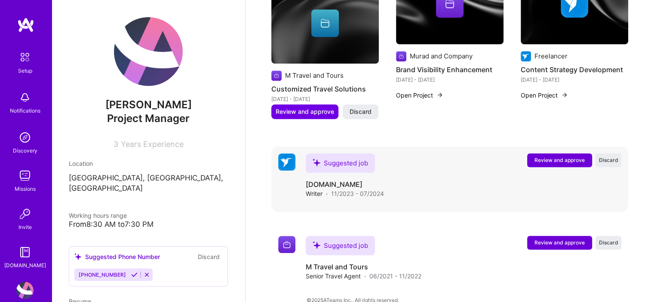
click at [548, 157] on span "Review and approve" at bounding box center [560, 160] width 50 height 7
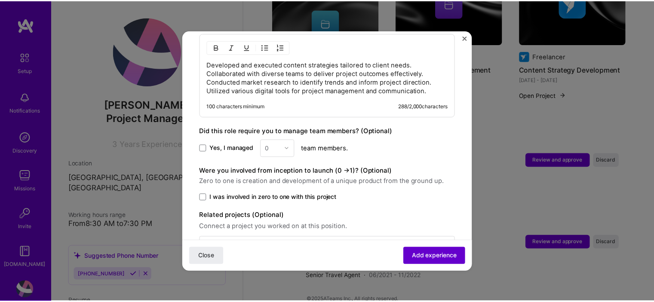
scroll to position [438, 0]
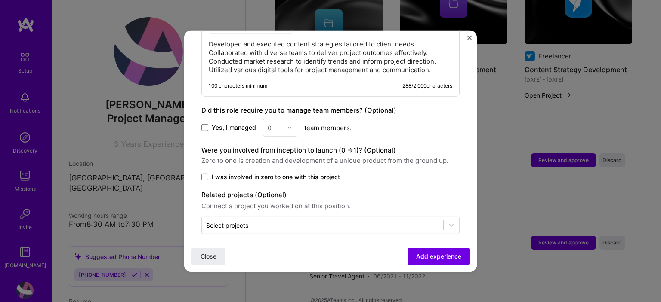
click at [469, 37] on img "Close" at bounding box center [469, 37] width 4 height 4
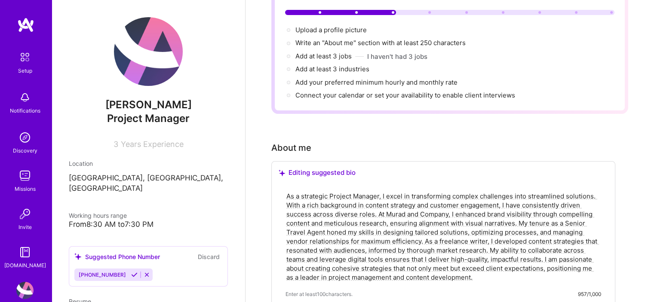
scroll to position [0, 0]
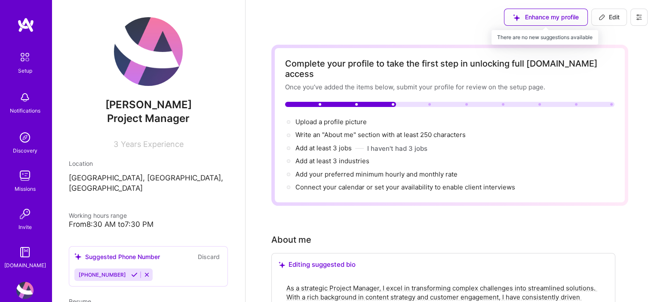
click at [546, 15] on div "Enhance my profile" at bounding box center [546, 17] width 84 height 17
